Goal: Task Accomplishment & Management: Use online tool/utility

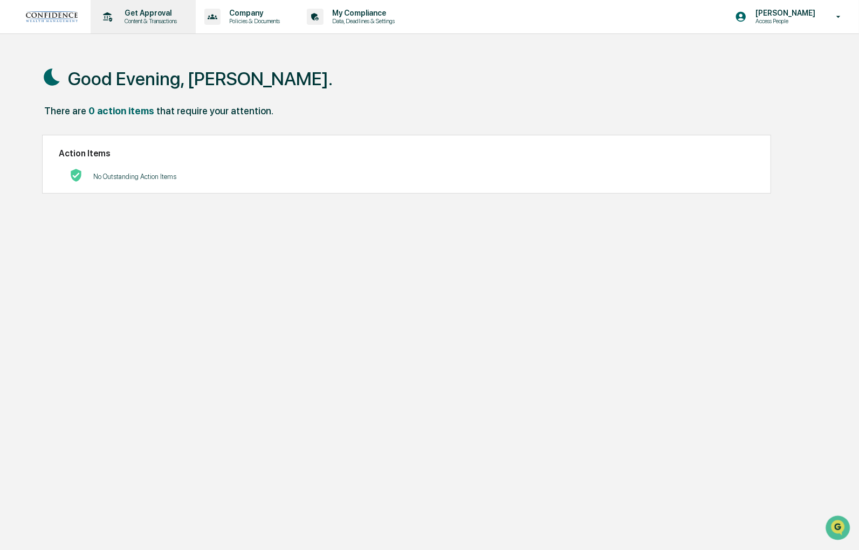
click at [166, 23] on p "Content & Transactions" at bounding box center [149, 21] width 67 height 8
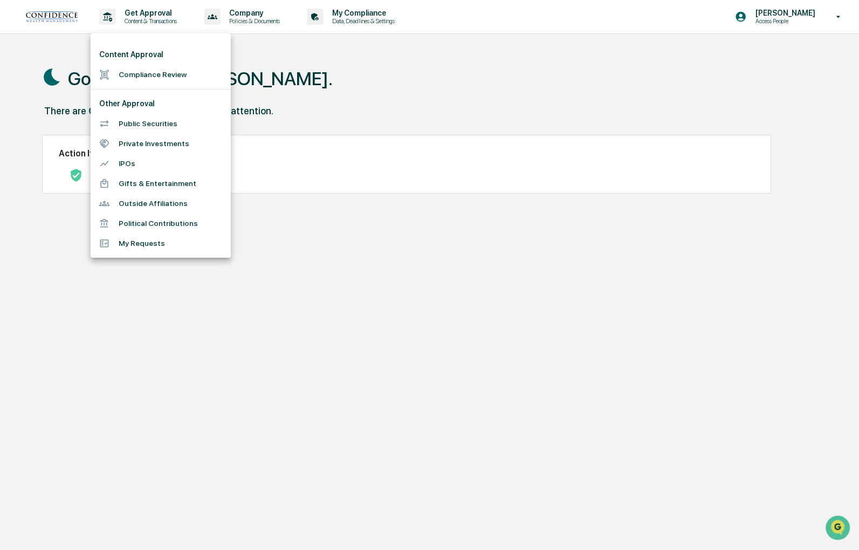
click at [170, 66] on li "Compliance Review" at bounding box center [161, 75] width 140 height 20
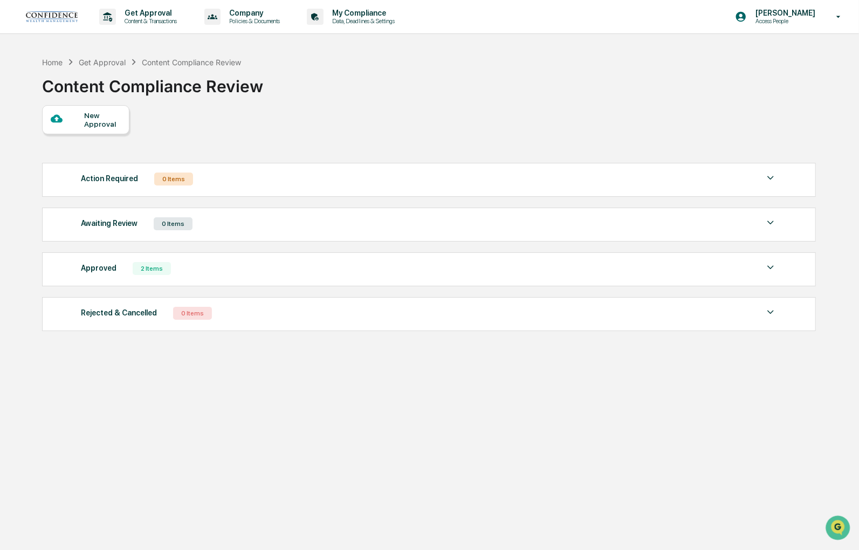
click at [771, 271] on img at bounding box center [770, 267] width 13 height 13
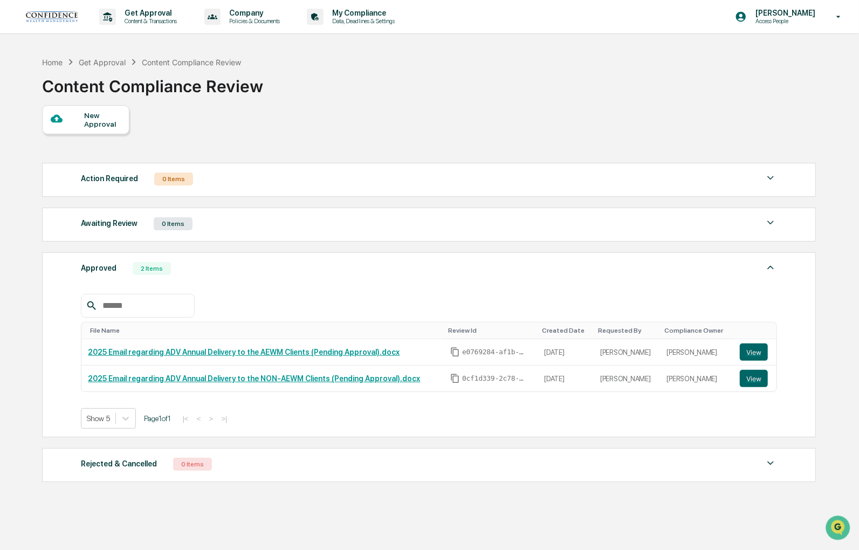
click at [359, 228] on div "Awaiting Review 0 Items" at bounding box center [429, 223] width 696 height 15
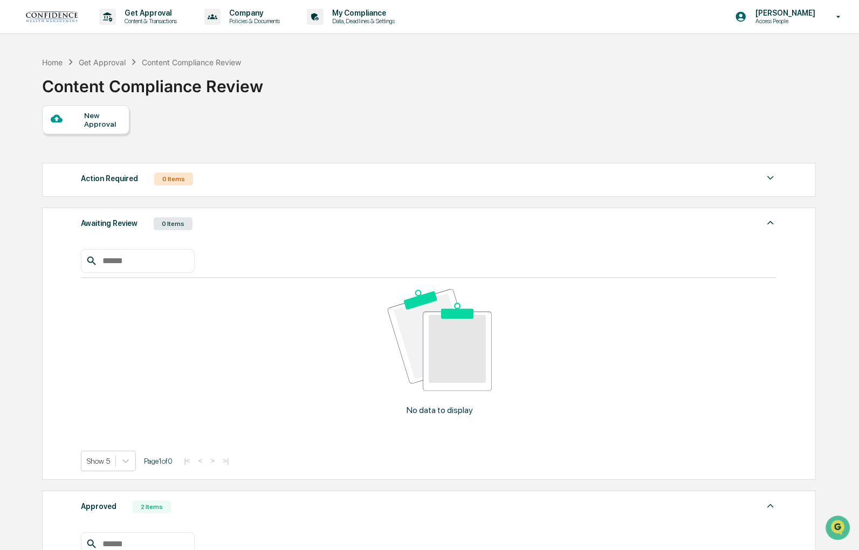
click at [359, 228] on div "Awaiting Review 0 Items" at bounding box center [429, 223] width 696 height 15
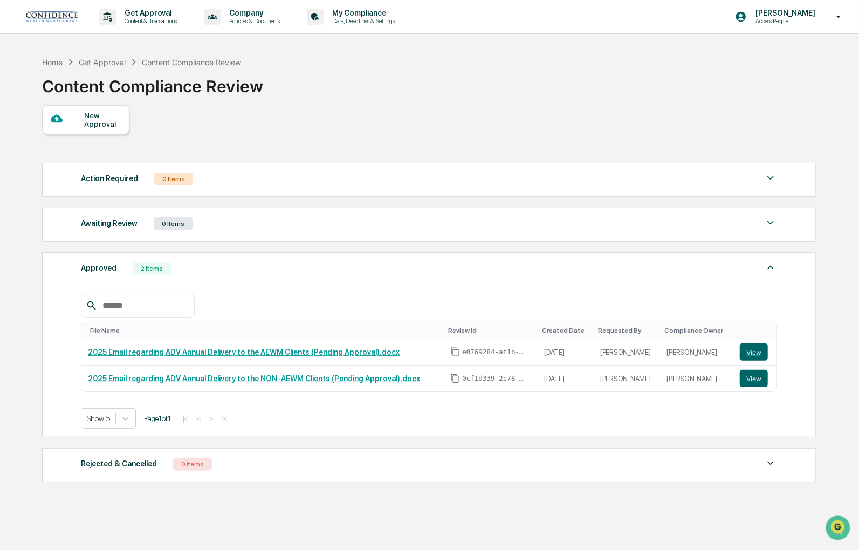
click at [365, 185] on div "Action Required 0 Items" at bounding box center [429, 179] width 696 height 15
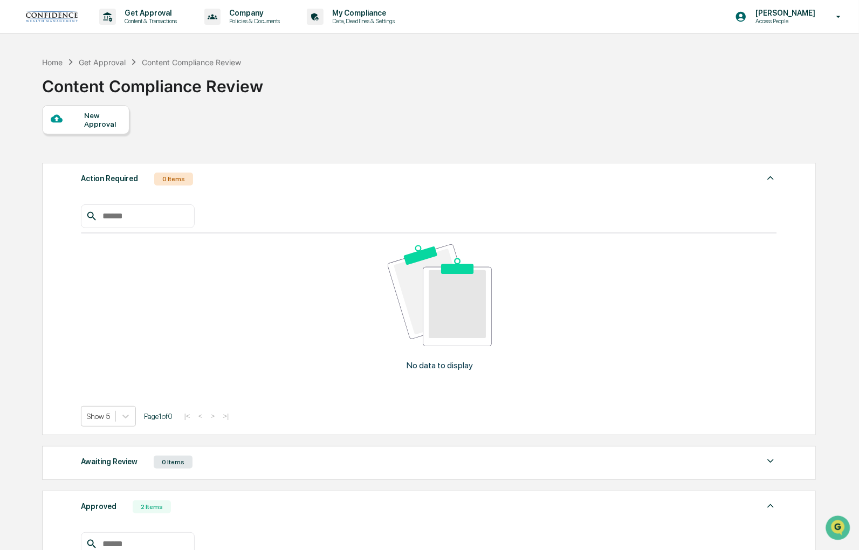
click at [365, 185] on div "Action Required 0 Items" at bounding box center [429, 179] width 696 height 15
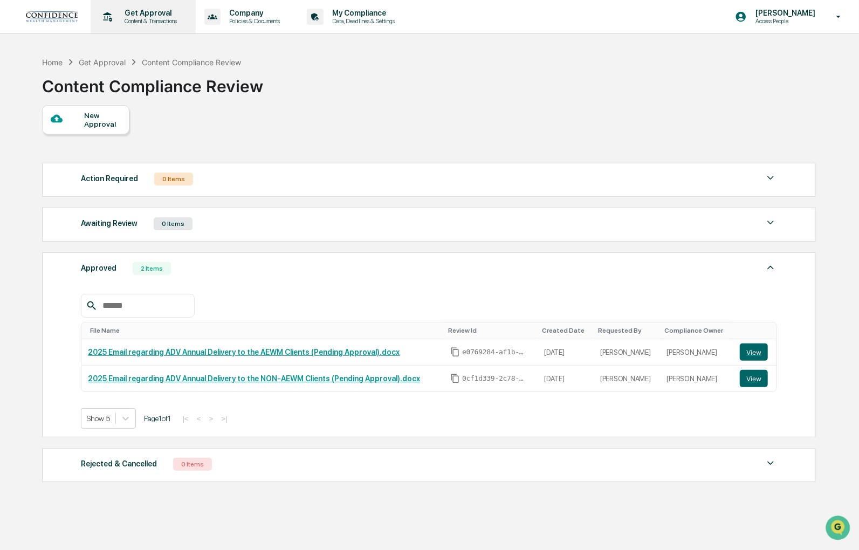
click at [173, 15] on p "Get Approval" at bounding box center [149, 13] width 67 height 9
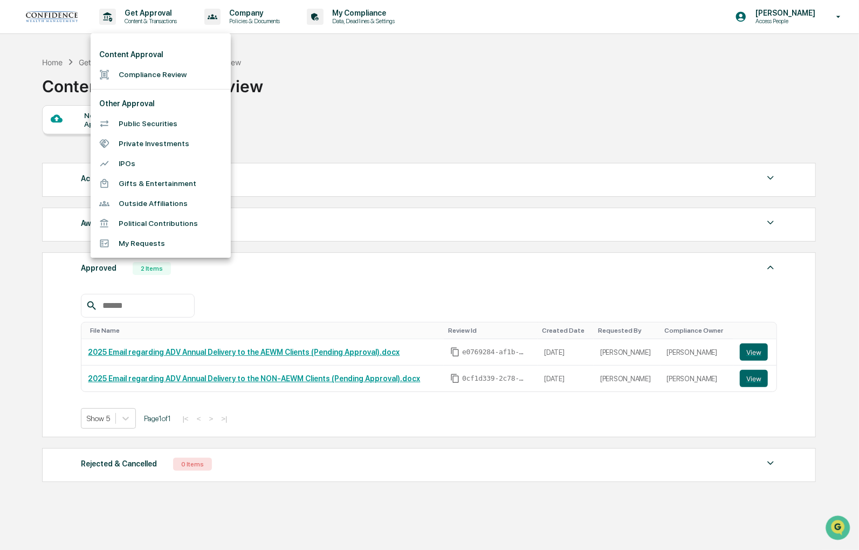
click at [311, 21] on div at bounding box center [429, 275] width 859 height 550
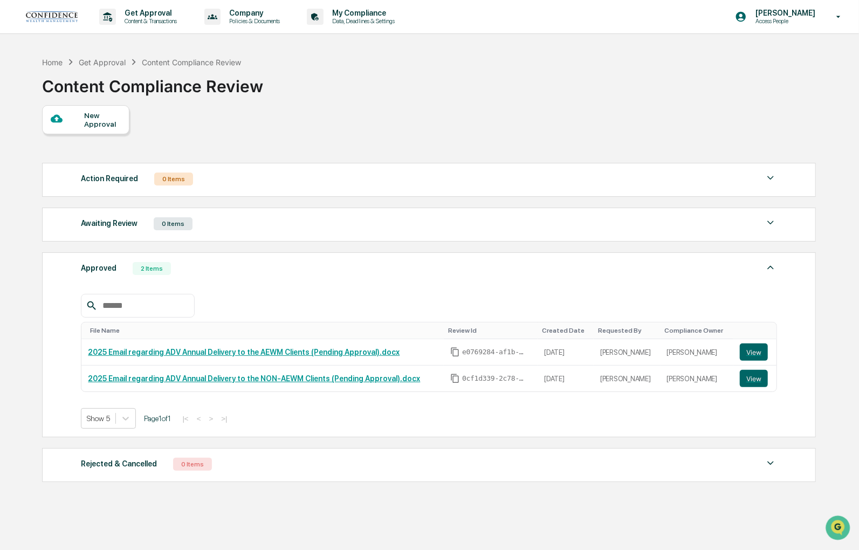
click at [280, 11] on p "Company" at bounding box center [253, 13] width 65 height 9
click at [338, 15] on div at bounding box center [429, 275] width 859 height 550
click at [351, 15] on p "My Compliance" at bounding box center [362, 13] width 77 height 9
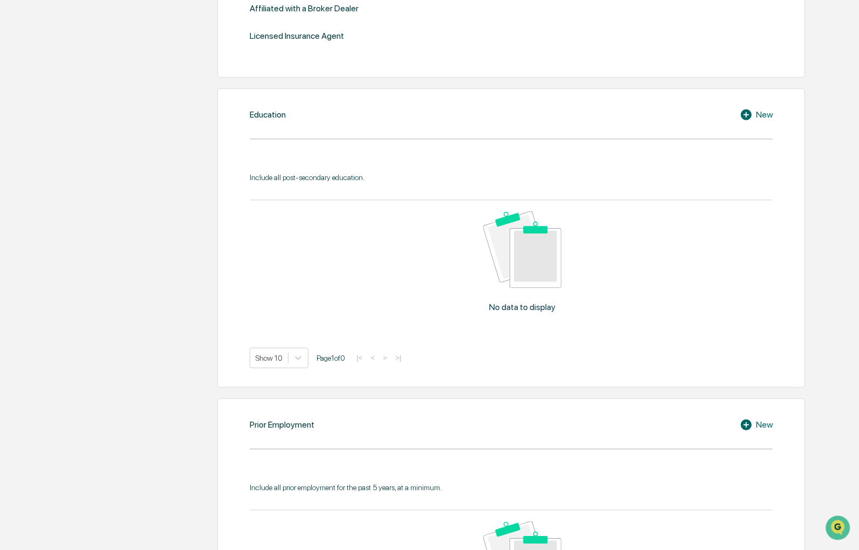
scroll to position [600, 0]
